Goal: Information Seeking & Learning: Understand process/instructions

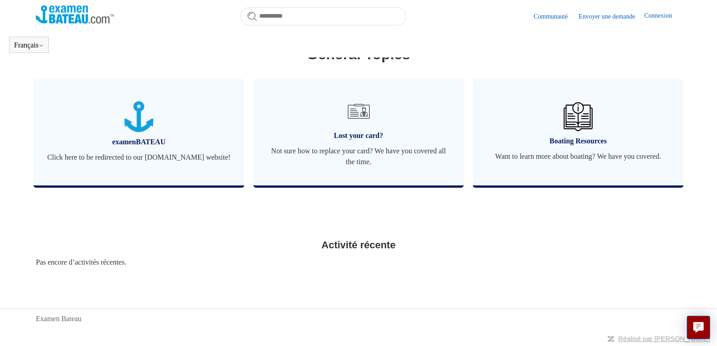
scroll to position [330, 0]
click at [380, 133] on span "Lost your card?" at bounding box center [359, 135] width 184 height 11
click at [356, 135] on span "Lost your card?" at bounding box center [359, 135] width 184 height 11
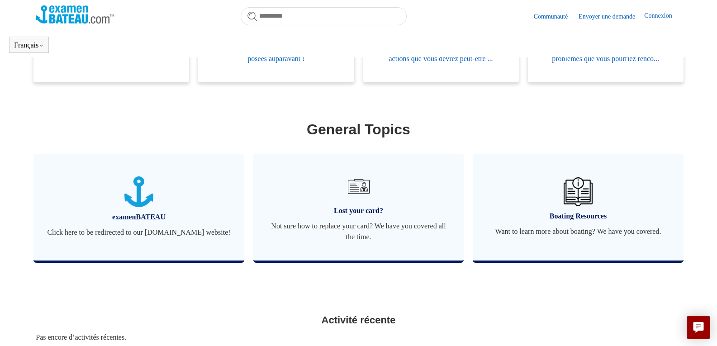
scroll to position [246, 0]
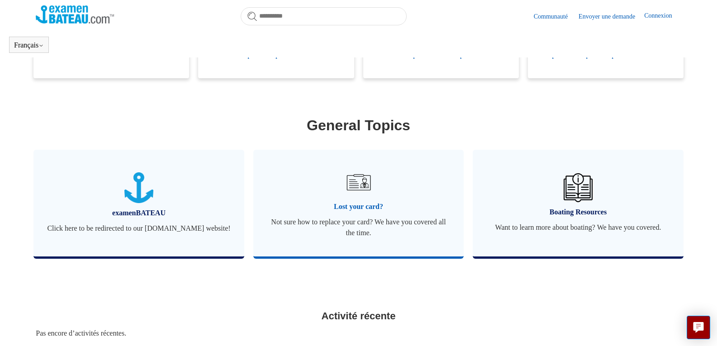
click at [372, 224] on link "Lost your card? Not sure how to replace your card? We have you covered all the …" at bounding box center [358, 203] width 211 height 107
